Goal: Transaction & Acquisition: Purchase product/service

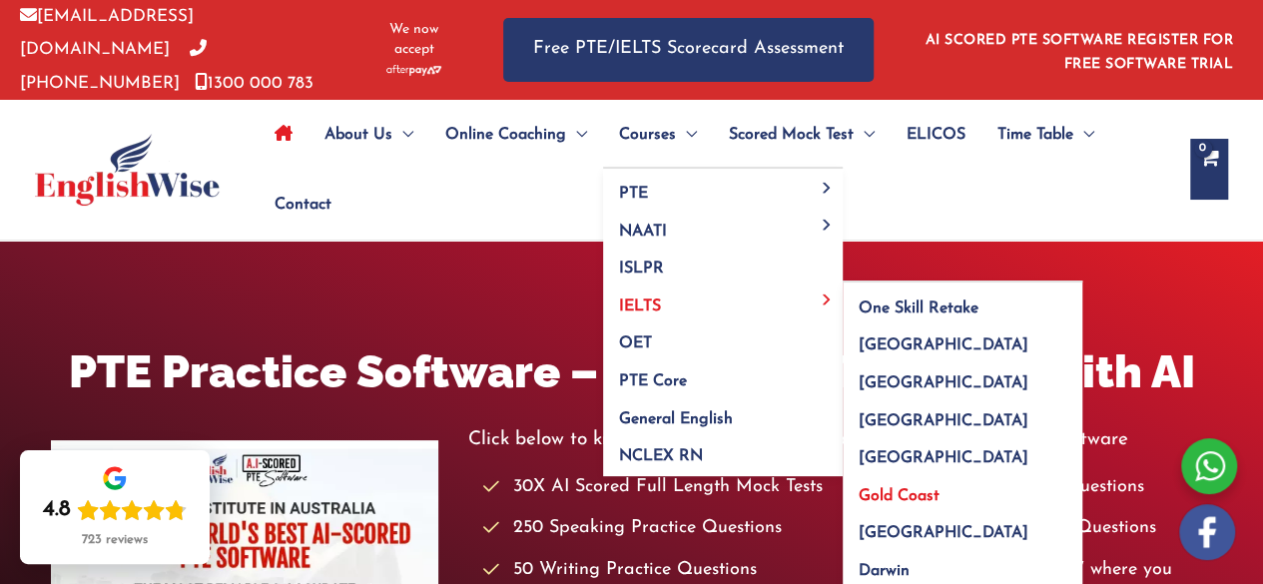
click at [895, 488] on span "Gold Coast" at bounding box center [899, 496] width 81 height 16
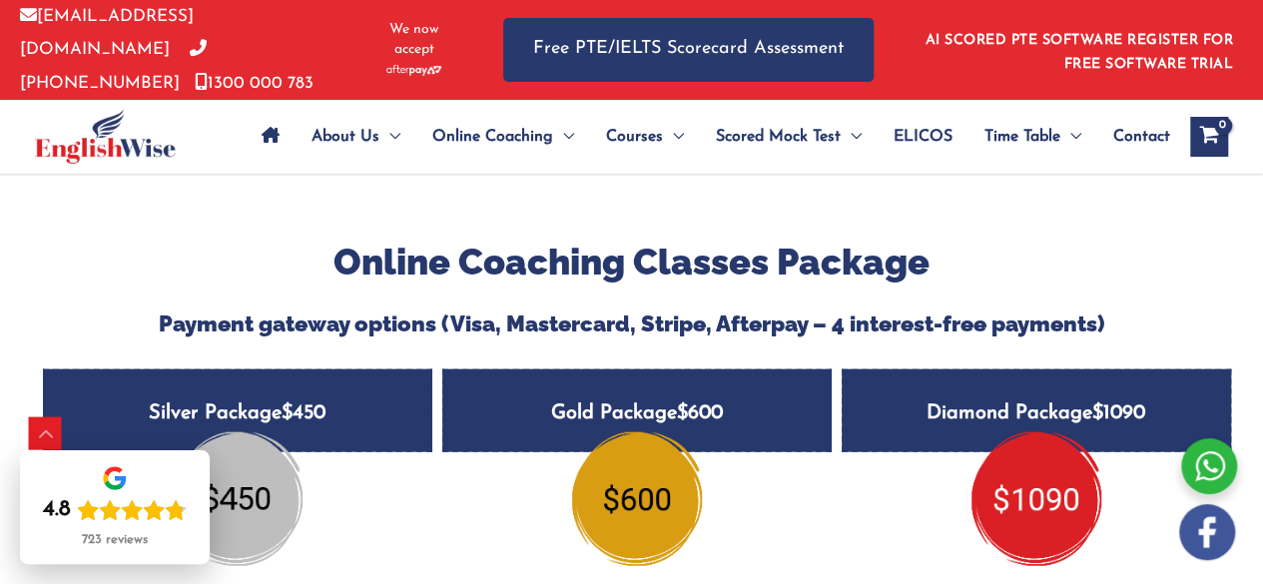
scroll to position [2203, 0]
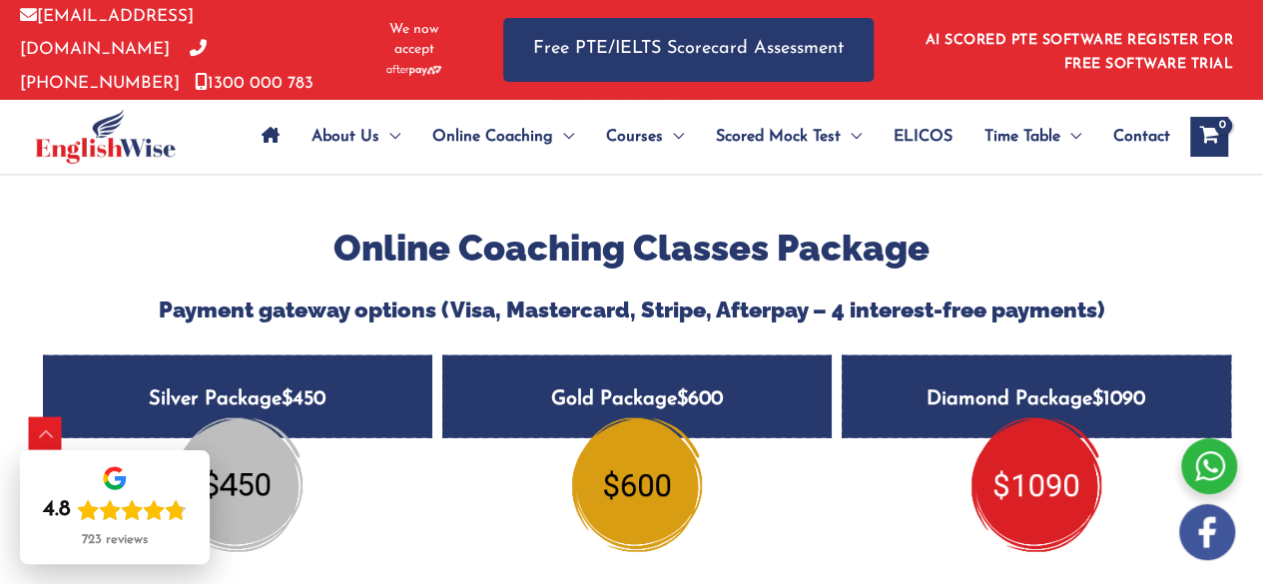
click at [245, 356] on h5 "Silver Package $450" at bounding box center [238, 397] width 390 height 83
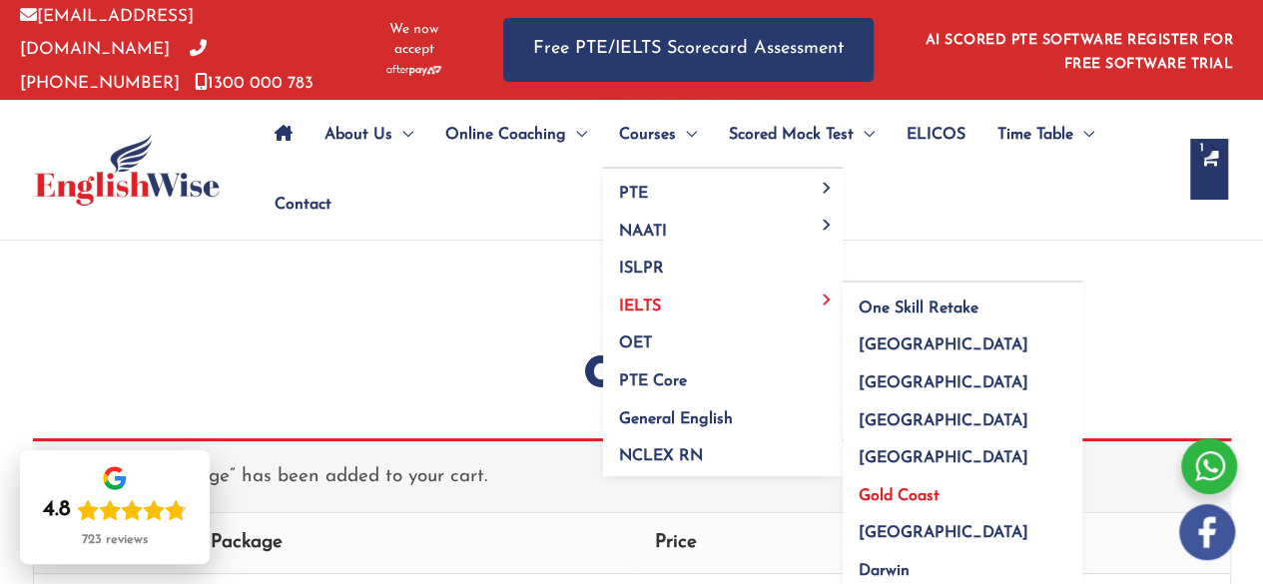
click at [904, 488] on span "Gold Coast" at bounding box center [899, 496] width 81 height 16
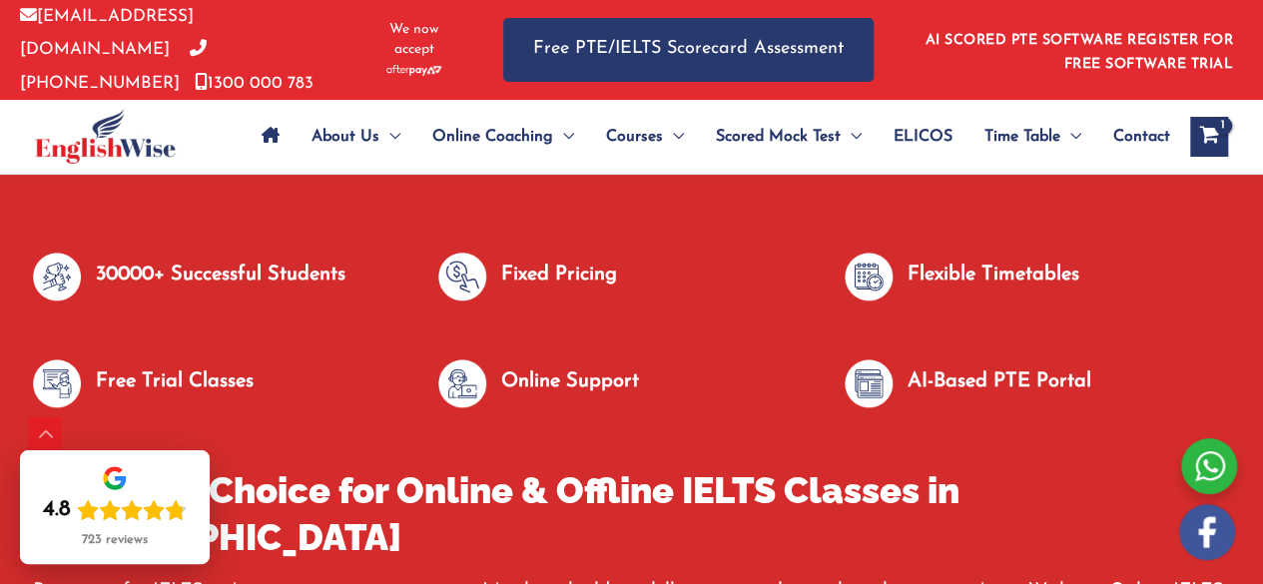
scroll to position [1023, 0]
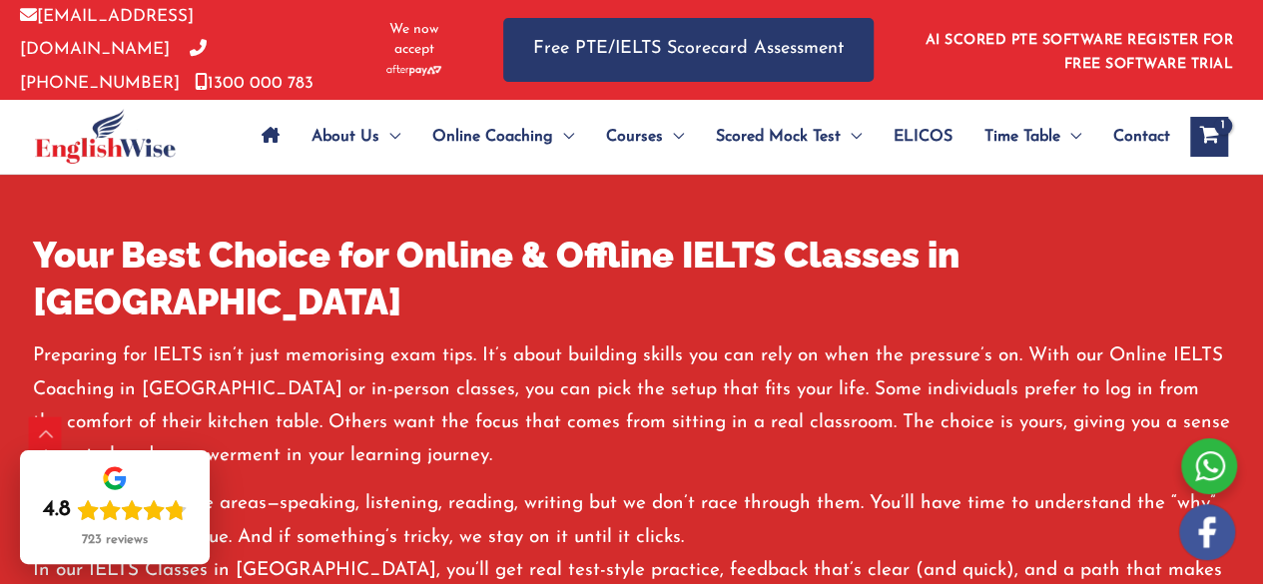
drag, startPoint x: 0, startPoint y: 0, endPoint x: 1274, endPoint y: 62, distance: 1276.0
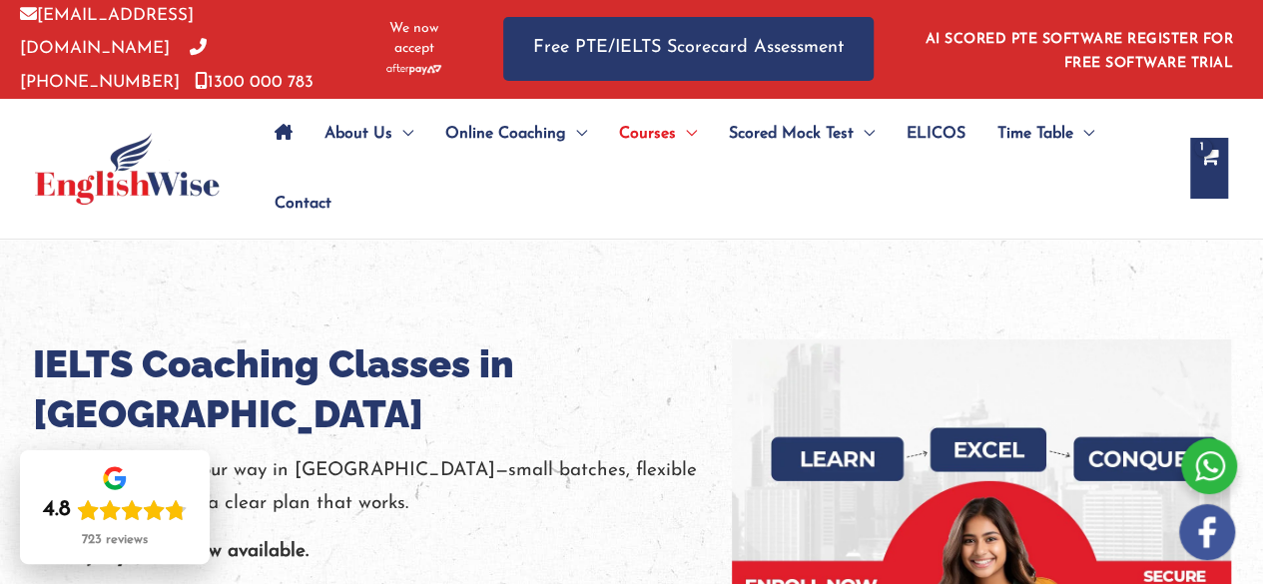
scroll to position [0, 0]
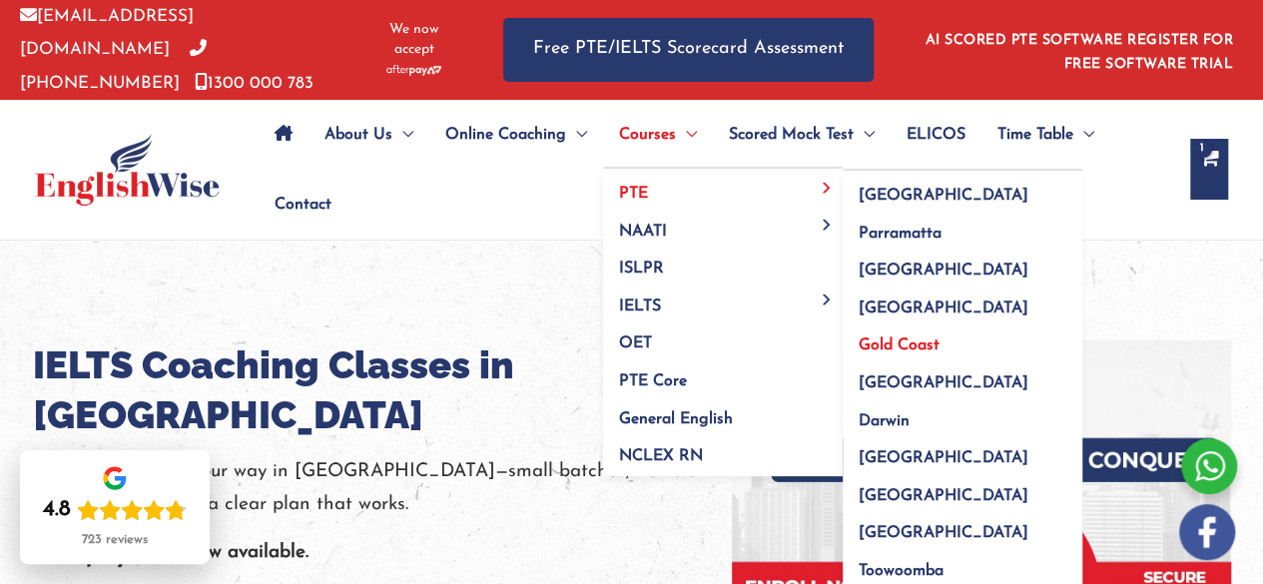
click at [930, 343] on span "Gold Coast" at bounding box center [899, 346] width 81 height 16
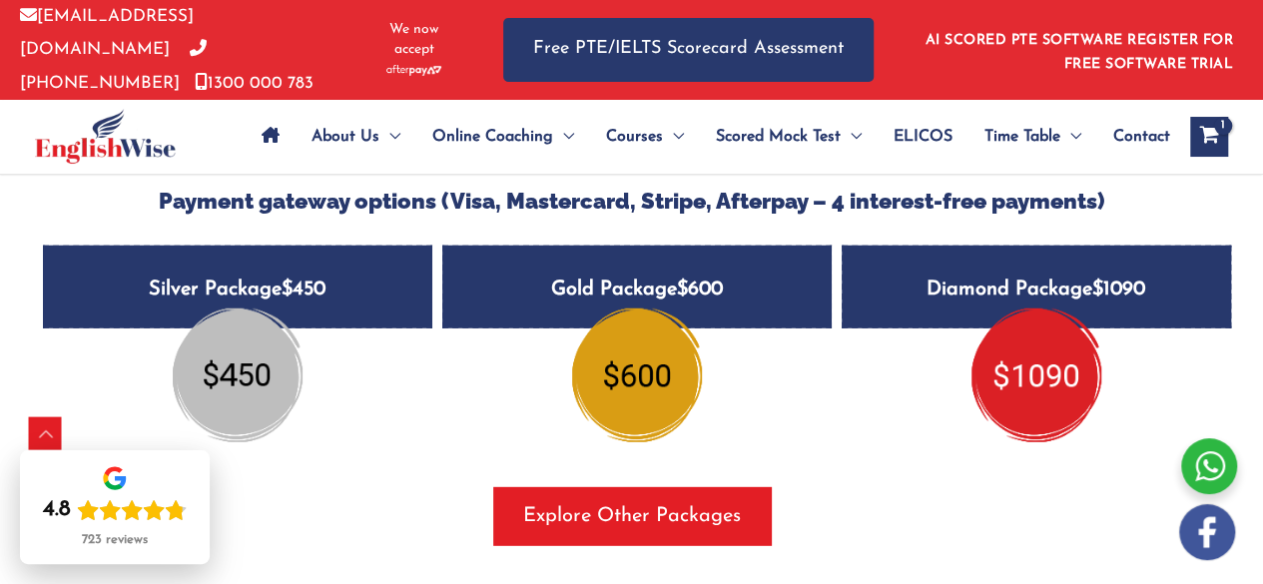
scroll to position [2641, 0]
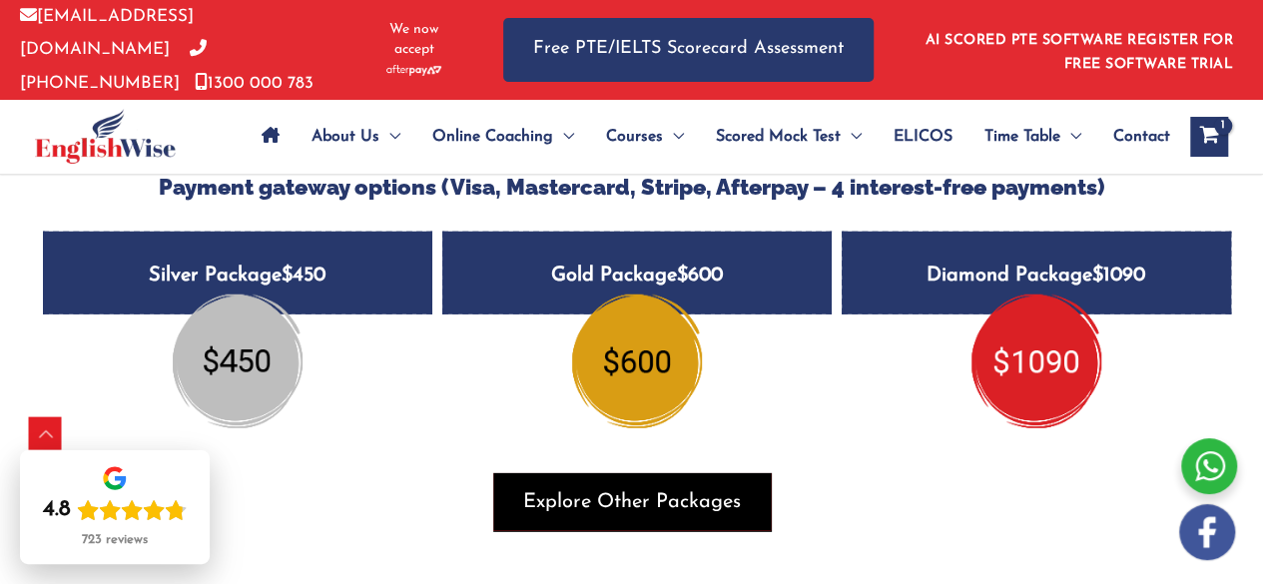
click at [655, 488] on span "Explore Other Packages" at bounding box center [632, 502] width 218 height 28
